Goal: Information Seeking & Learning: Learn about a topic

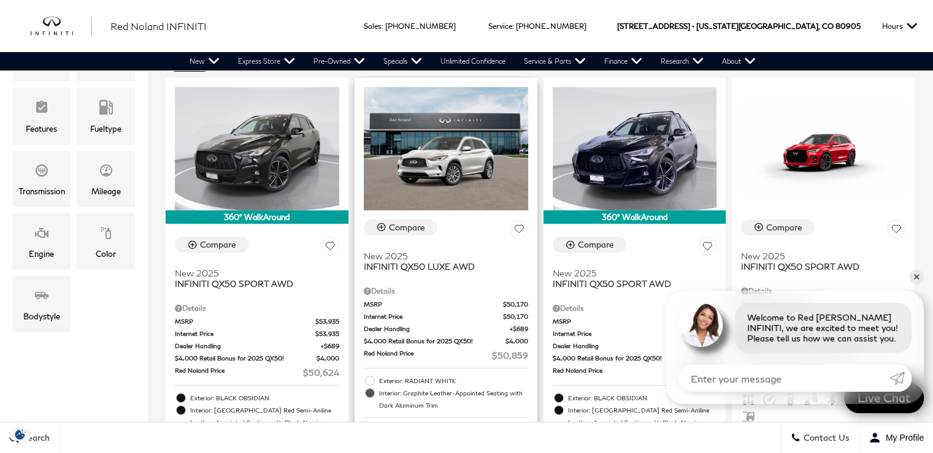
scroll to position [307, 0]
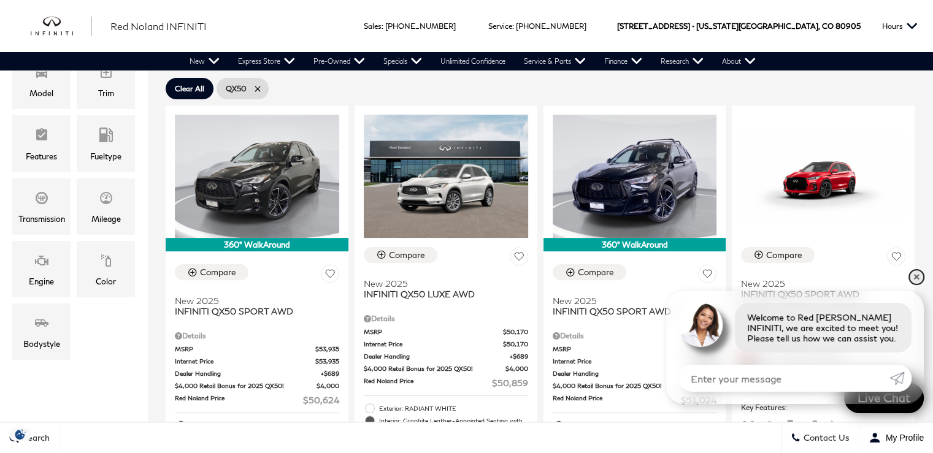
click at [916, 277] on link "✕" at bounding box center [916, 277] width 15 height 15
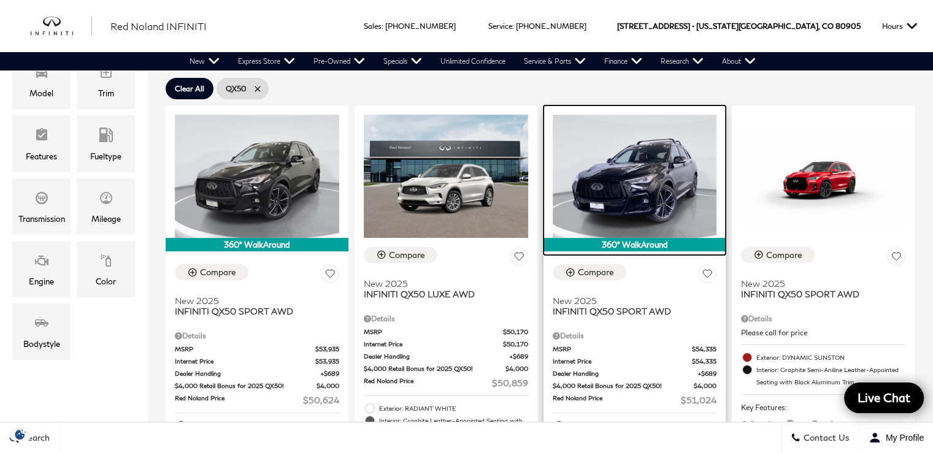
click at [667, 180] on img at bounding box center [635, 176] width 164 height 123
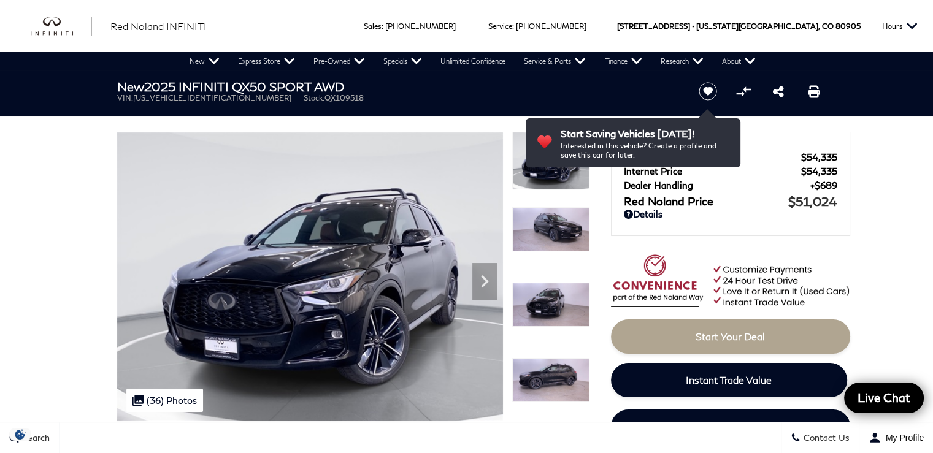
click at [564, 215] on img at bounding box center [550, 229] width 77 height 44
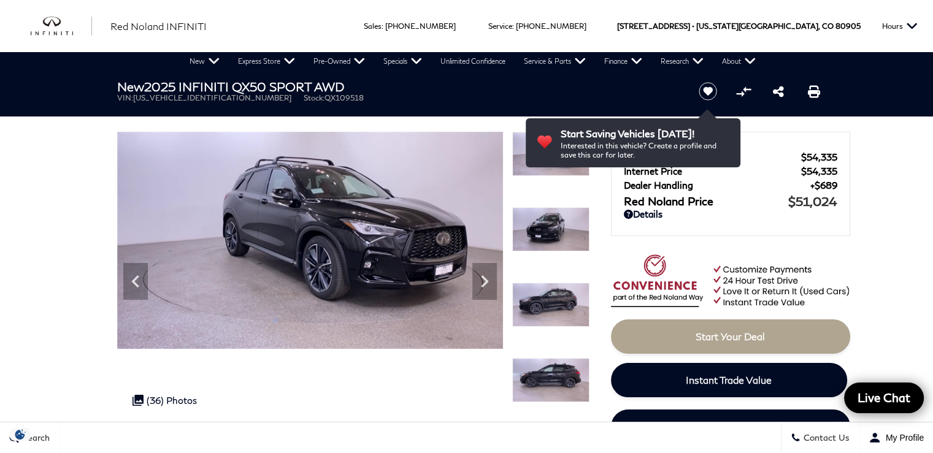
click at [551, 298] on img at bounding box center [550, 305] width 77 height 44
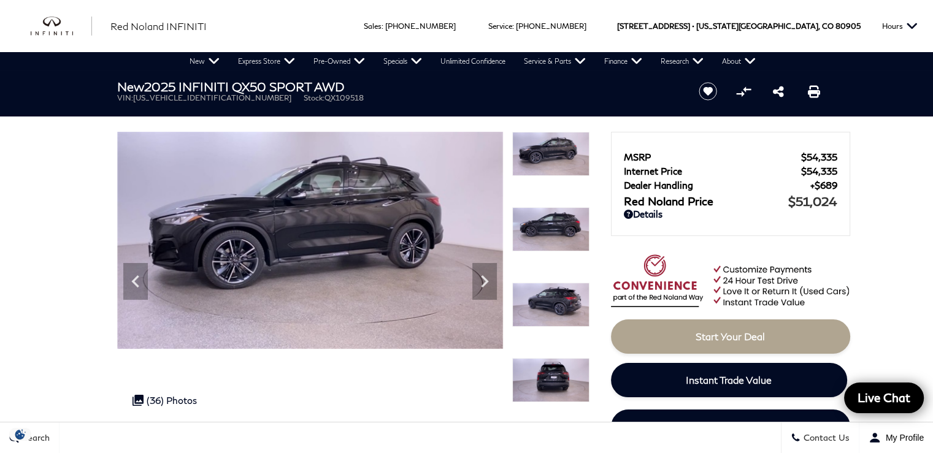
click at [550, 298] on img at bounding box center [550, 305] width 77 height 44
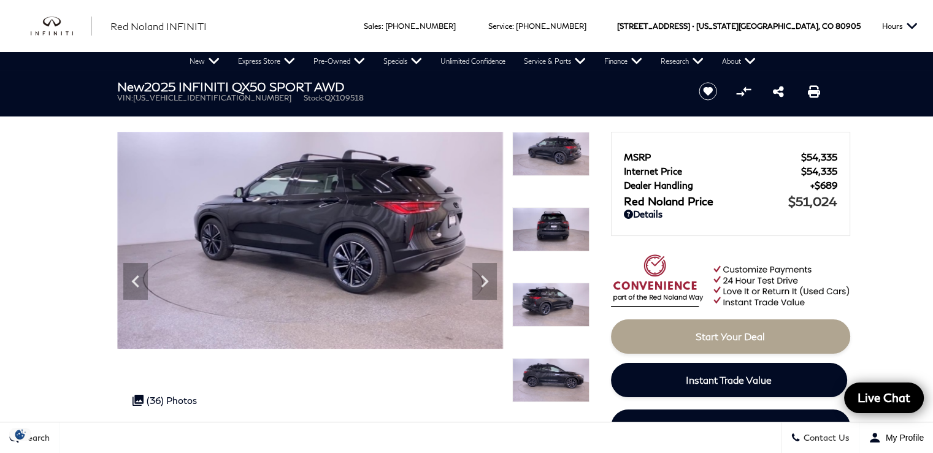
click at [555, 311] on img at bounding box center [550, 305] width 77 height 44
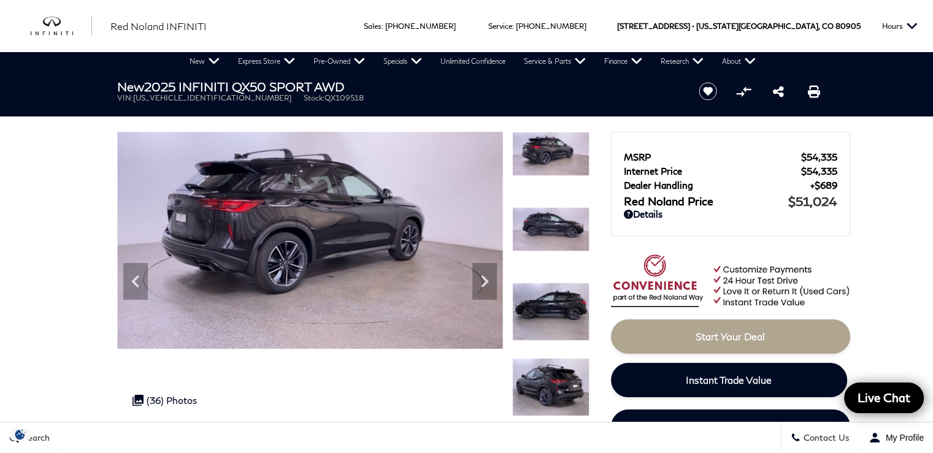
click at [551, 302] on img at bounding box center [550, 312] width 77 height 58
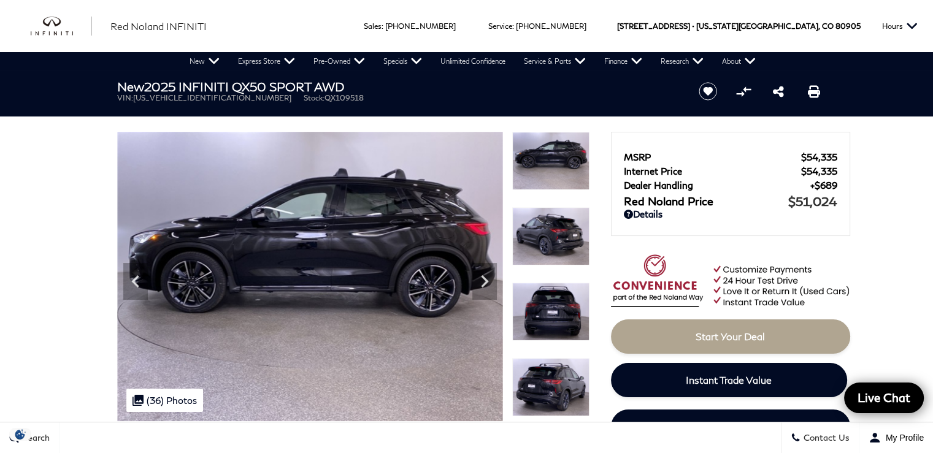
click at [551, 302] on img at bounding box center [550, 312] width 77 height 58
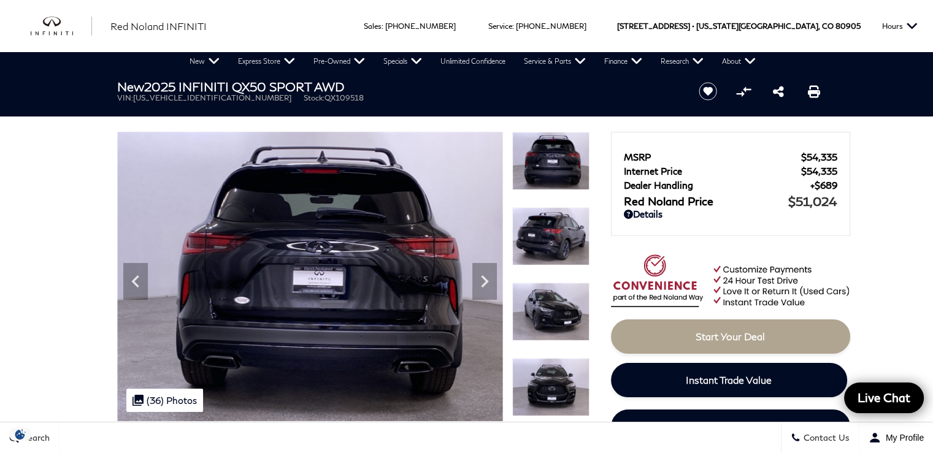
click at [551, 302] on img at bounding box center [550, 312] width 77 height 58
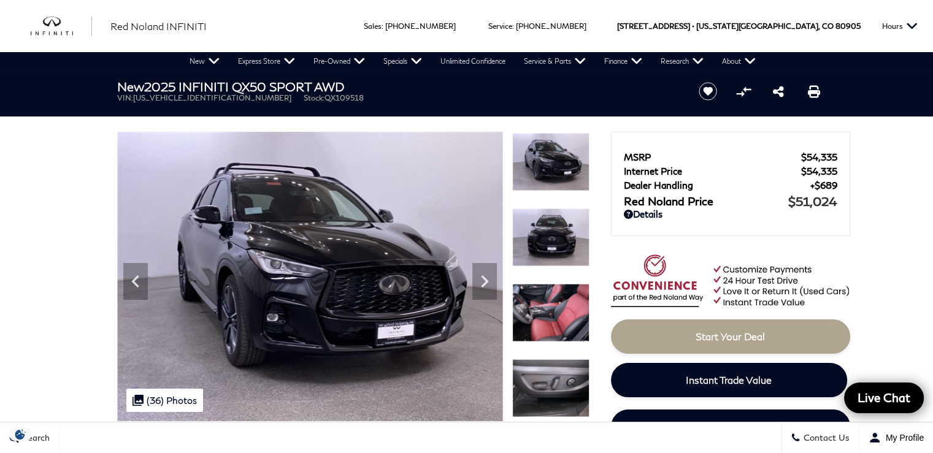
click at [550, 237] on img at bounding box center [550, 238] width 77 height 58
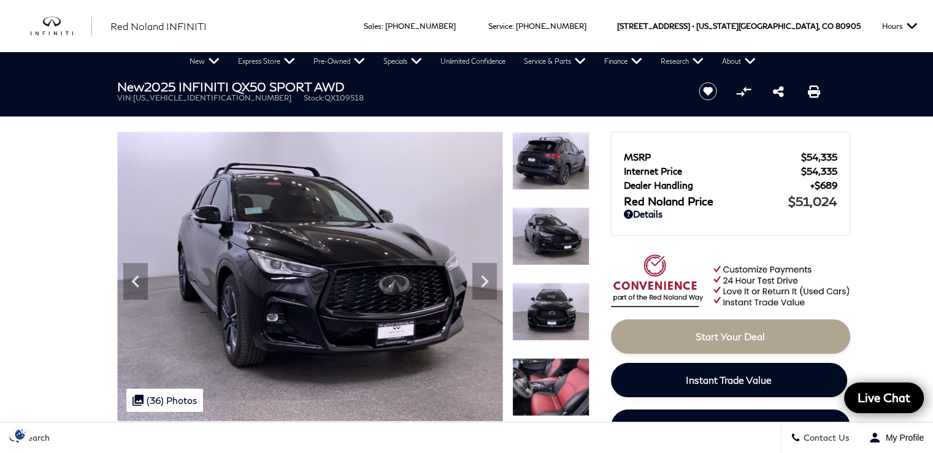
click at [558, 379] on img at bounding box center [550, 387] width 77 height 58
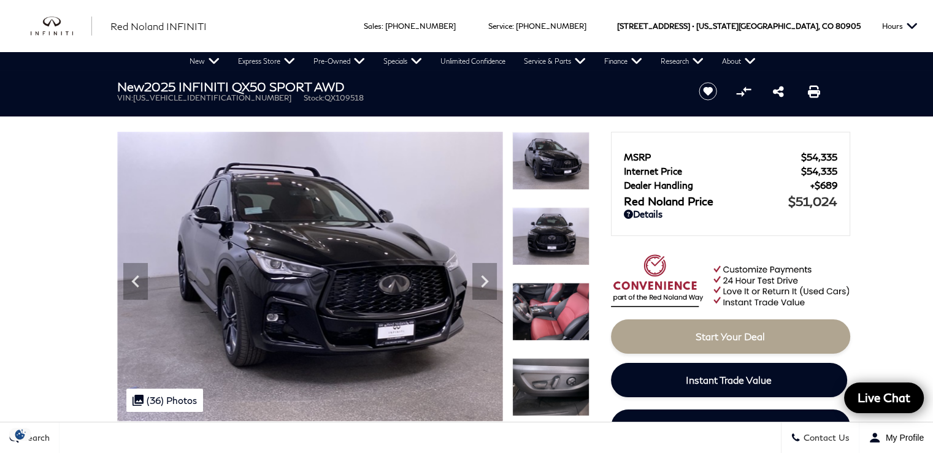
click at [553, 334] on img at bounding box center [550, 312] width 77 height 58
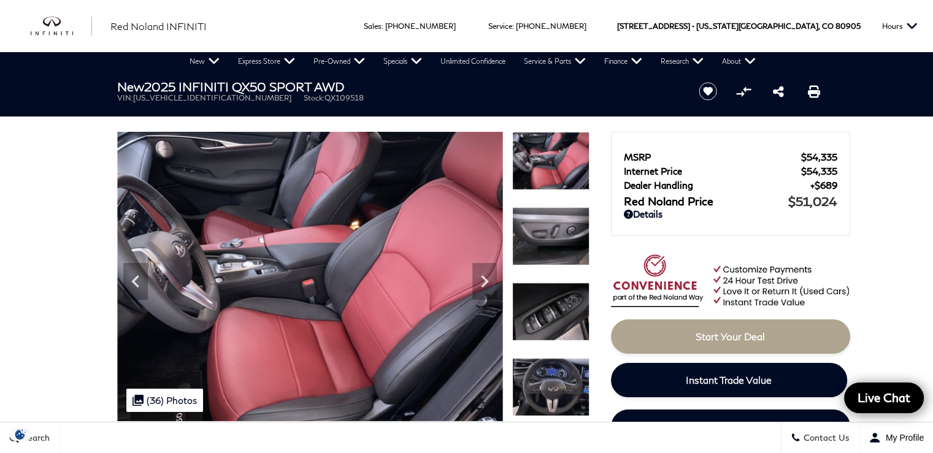
click at [525, 304] on img at bounding box center [550, 312] width 77 height 58
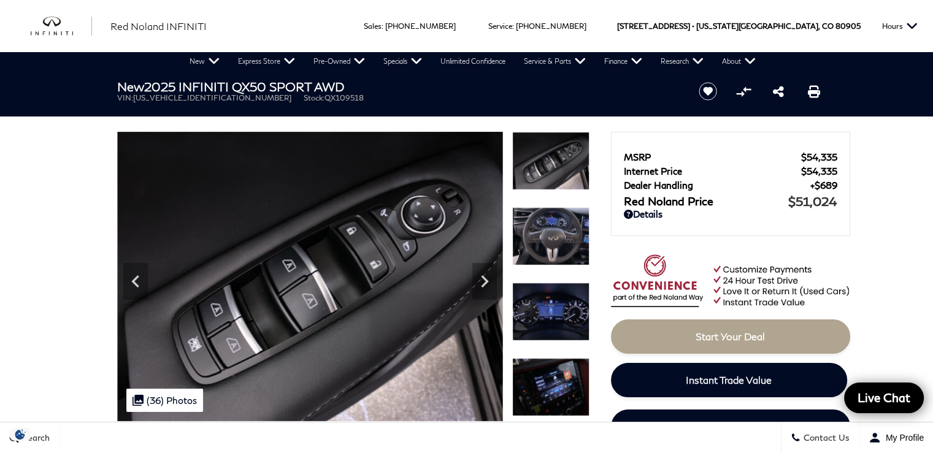
click at [569, 242] on img at bounding box center [550, 236] width 77 height 58
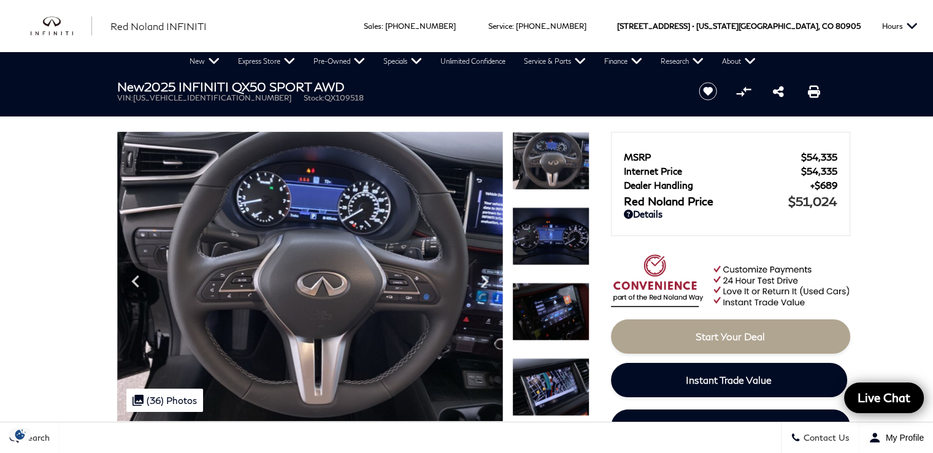
click at [555, 302] on img at bounding box center [550, 312] width 77 height 58
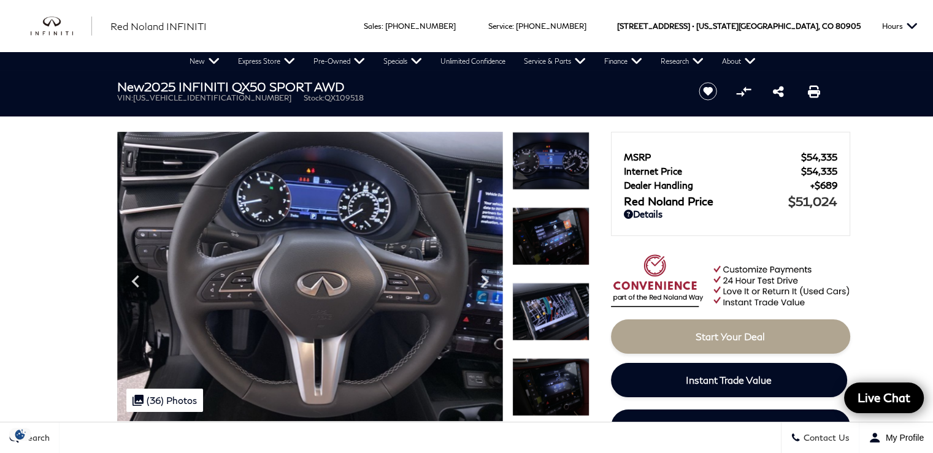
click at [547, 256] on img at bounding box center [550, 236] width 77 height 58
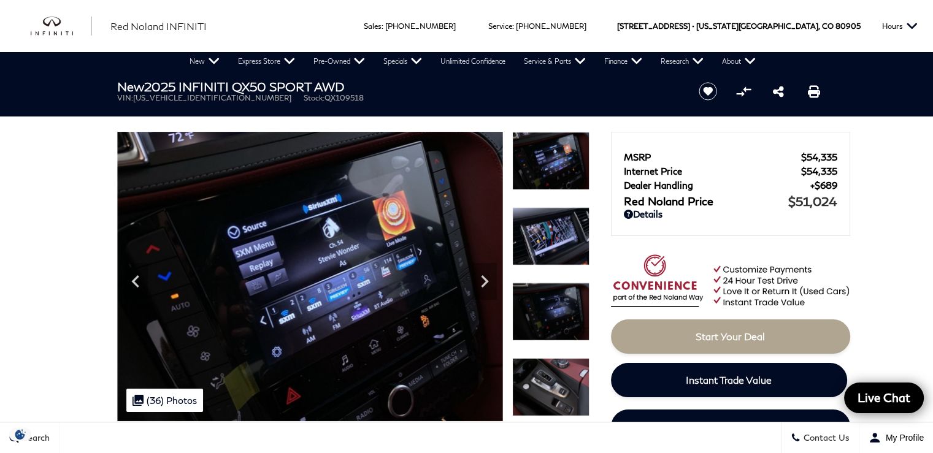
click at [561, 301] on img at bounding box center [550, 312] width 77 height 58
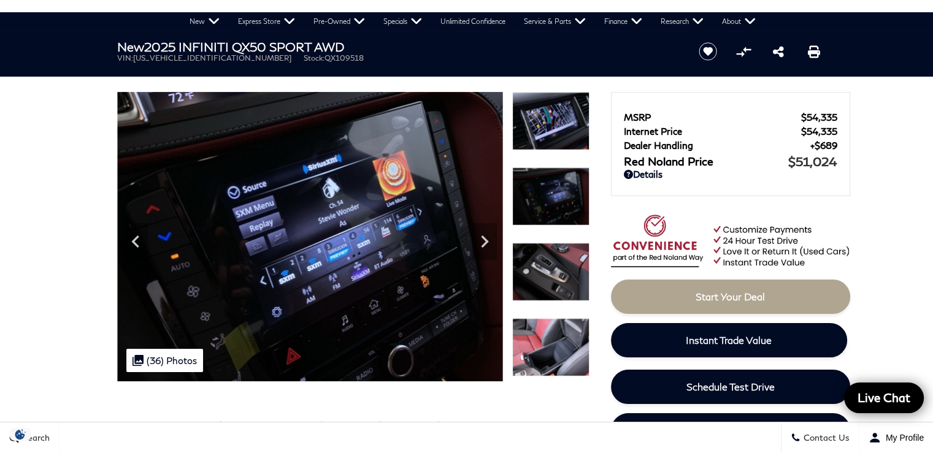
scroll to position [61, 0]
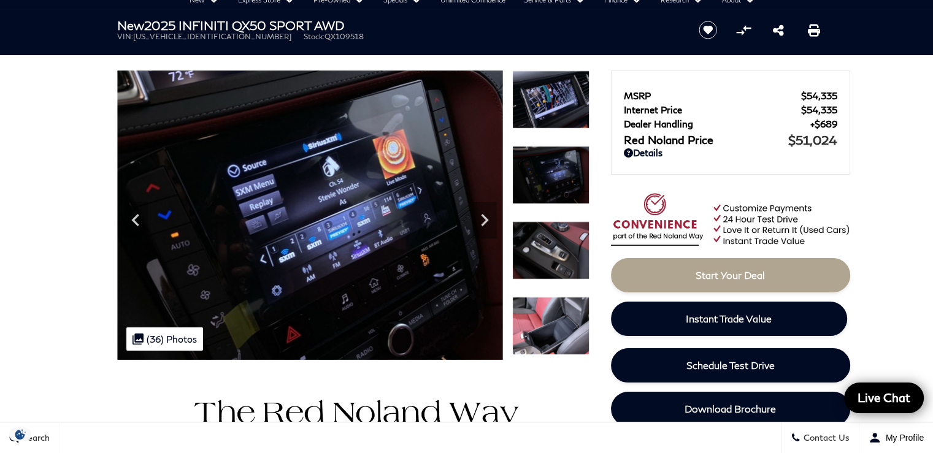
click at [539, 307] on img at bounding box center [550, 326] width 77 height 58
